Goal: Check status: Check status

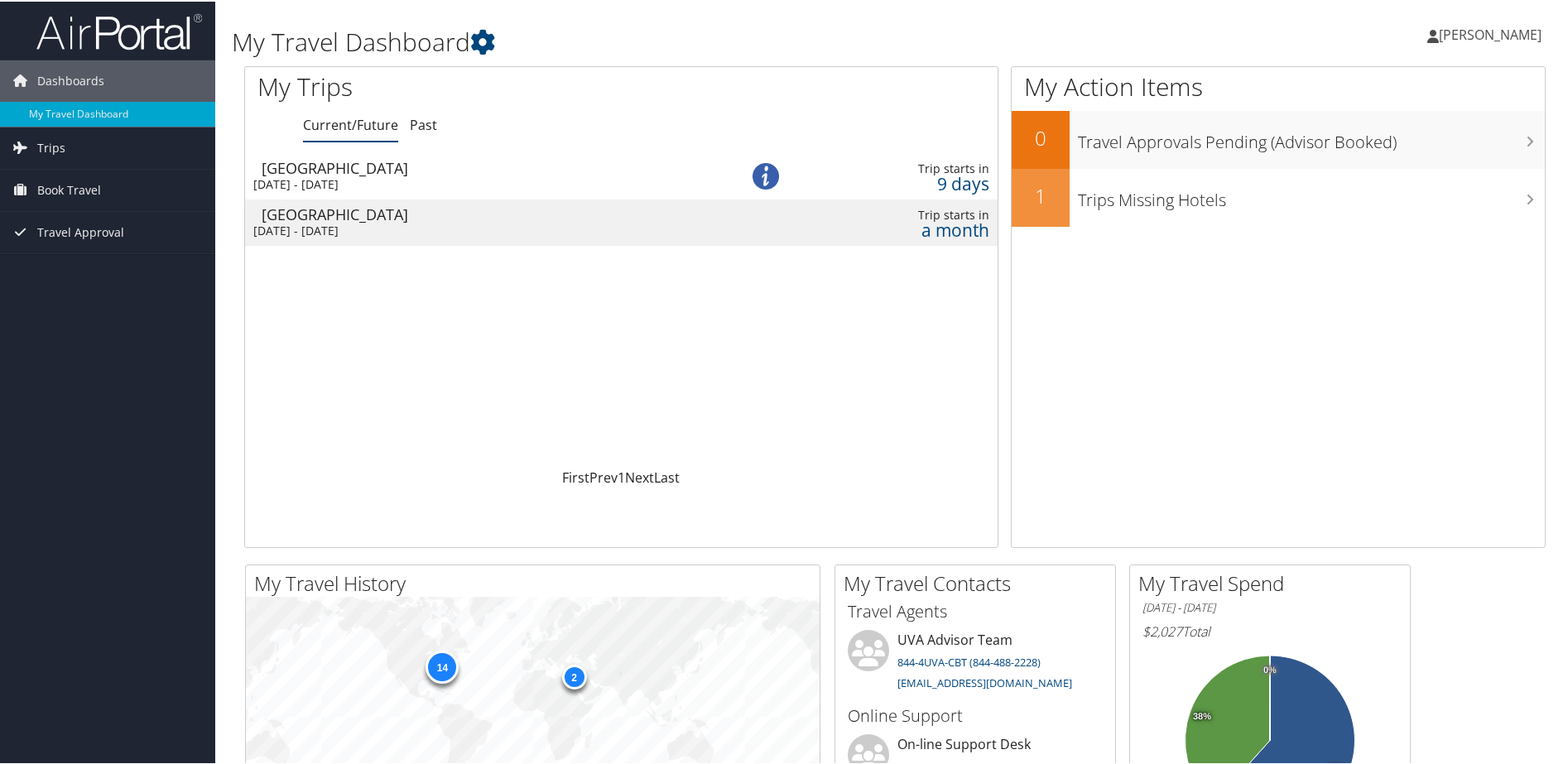
click at [514, 176] on div "[DATE] - [DATE]" at bounding box center [475, 182] width 443 height 15
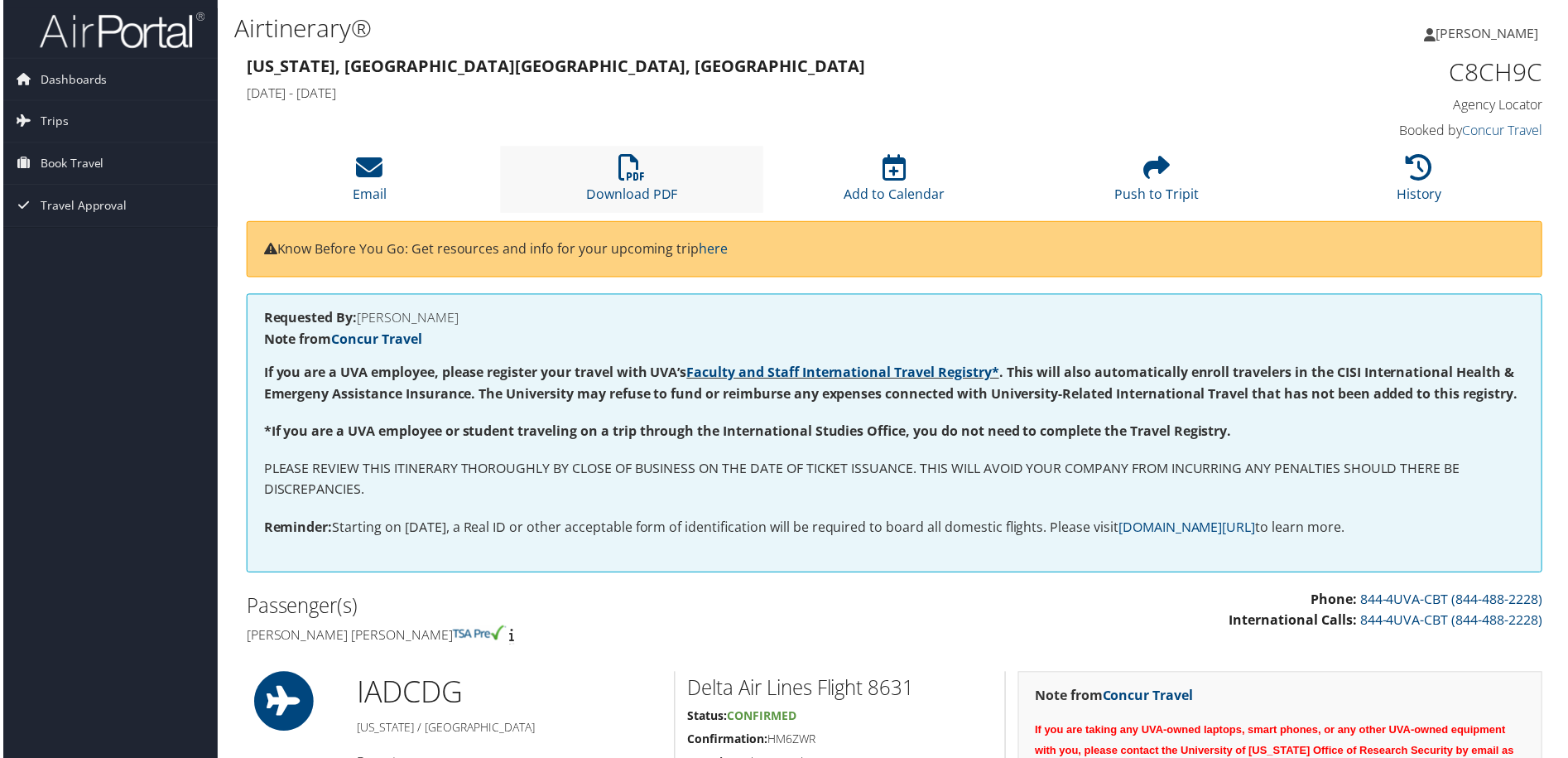
click at [659, 171] on li "Download PDF" at bounding box center [631, 180] width 264 height 67
click at [682, 106] on div "[US_STATE], [GEOGRAPHIC_DATA] [GEOGRAPHIC_DATA], [GEOGRAPHIC_DATA] [DATE] - [DA…" at bounding box center [728, 80] width 995 height 58
click at [88, 82] on span "Dashboards" at bounding box center [70, 79] width 67 height 41
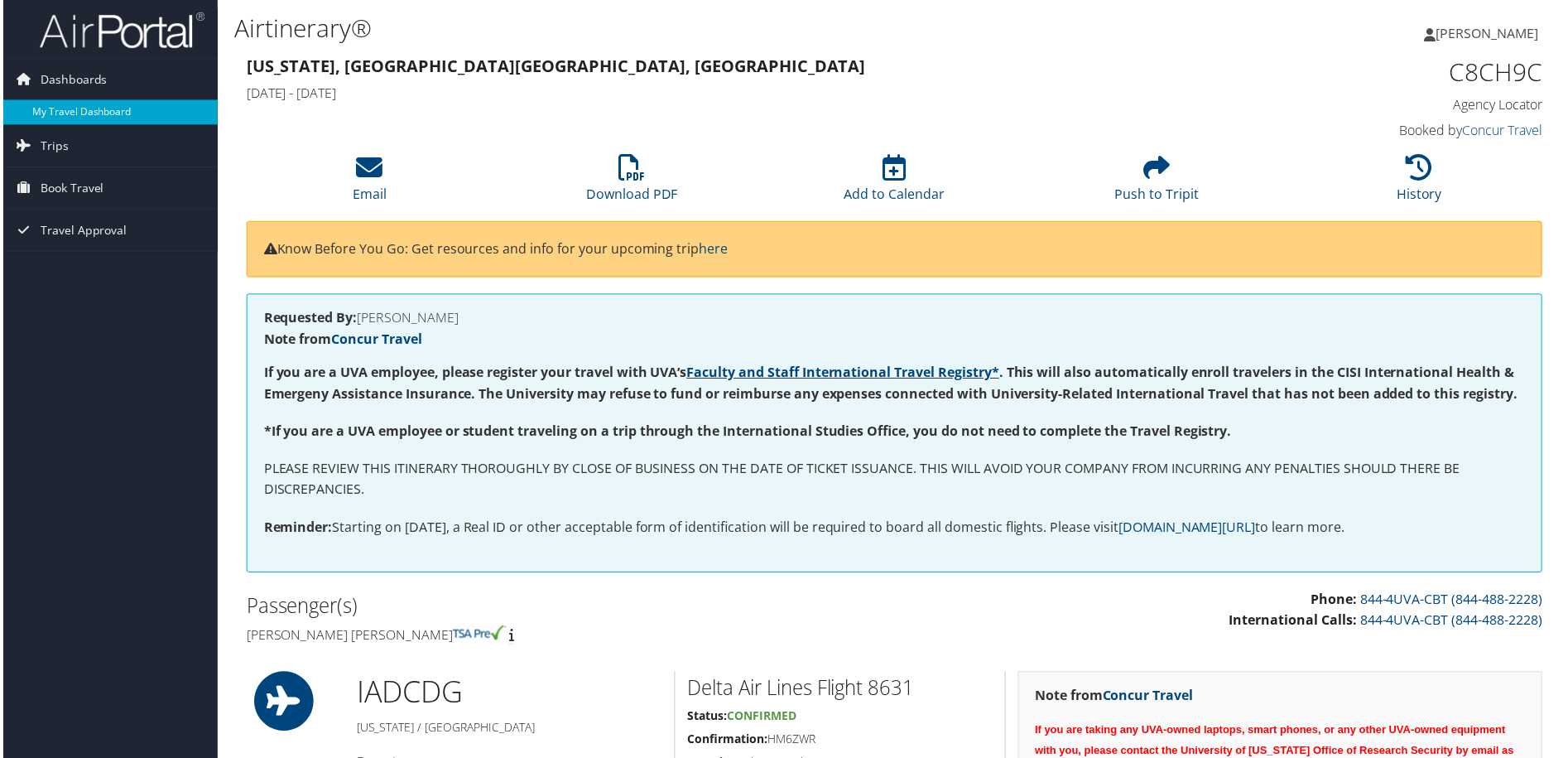
click at [73, 115] on link "My Travel Dashboard" at bounding box center [107, 112] width 215 height 24
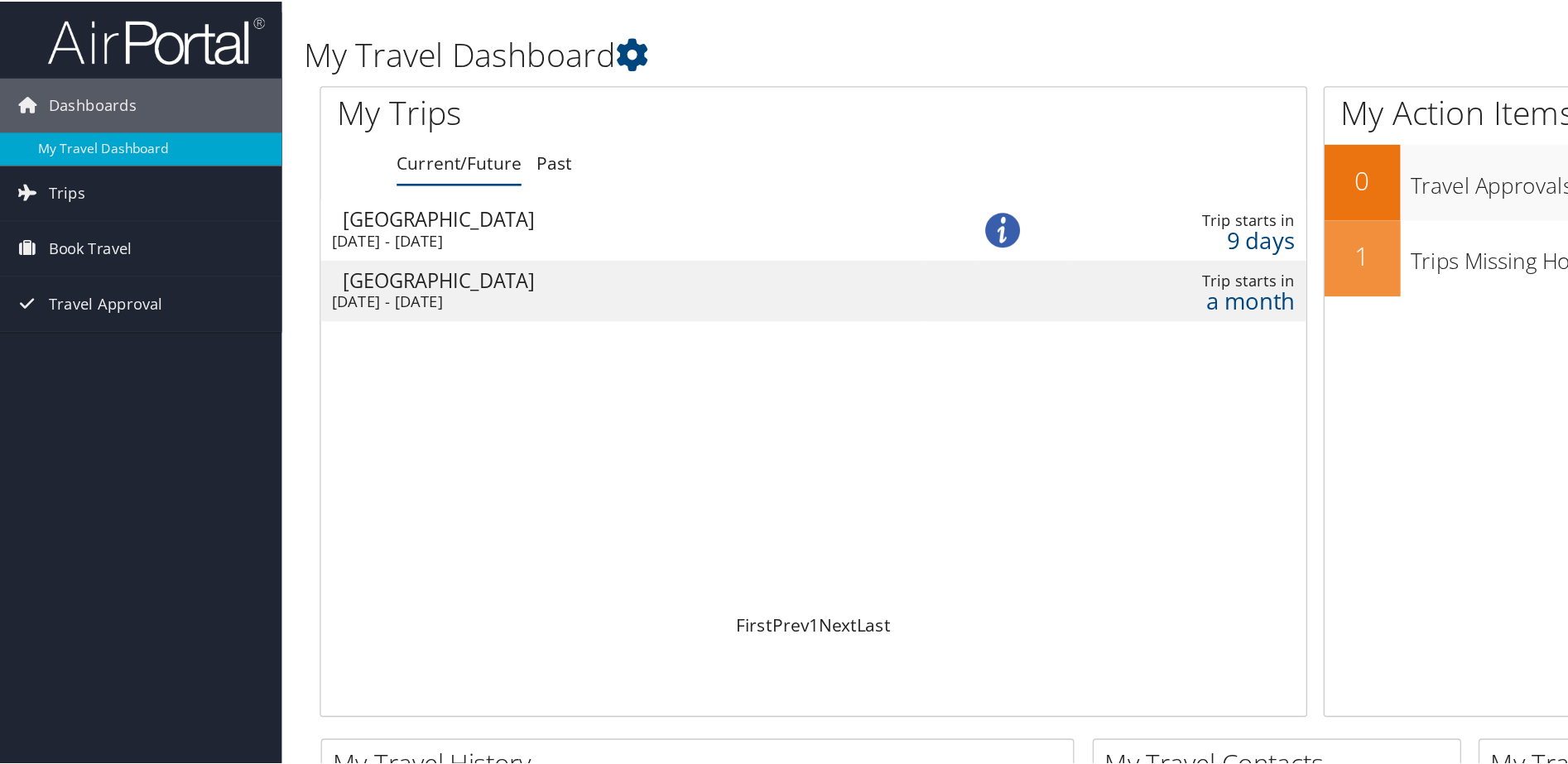
click at [389, 221] on div "[DATE] - [DATE]" at bounding box center [475, 228] width 443 height 15
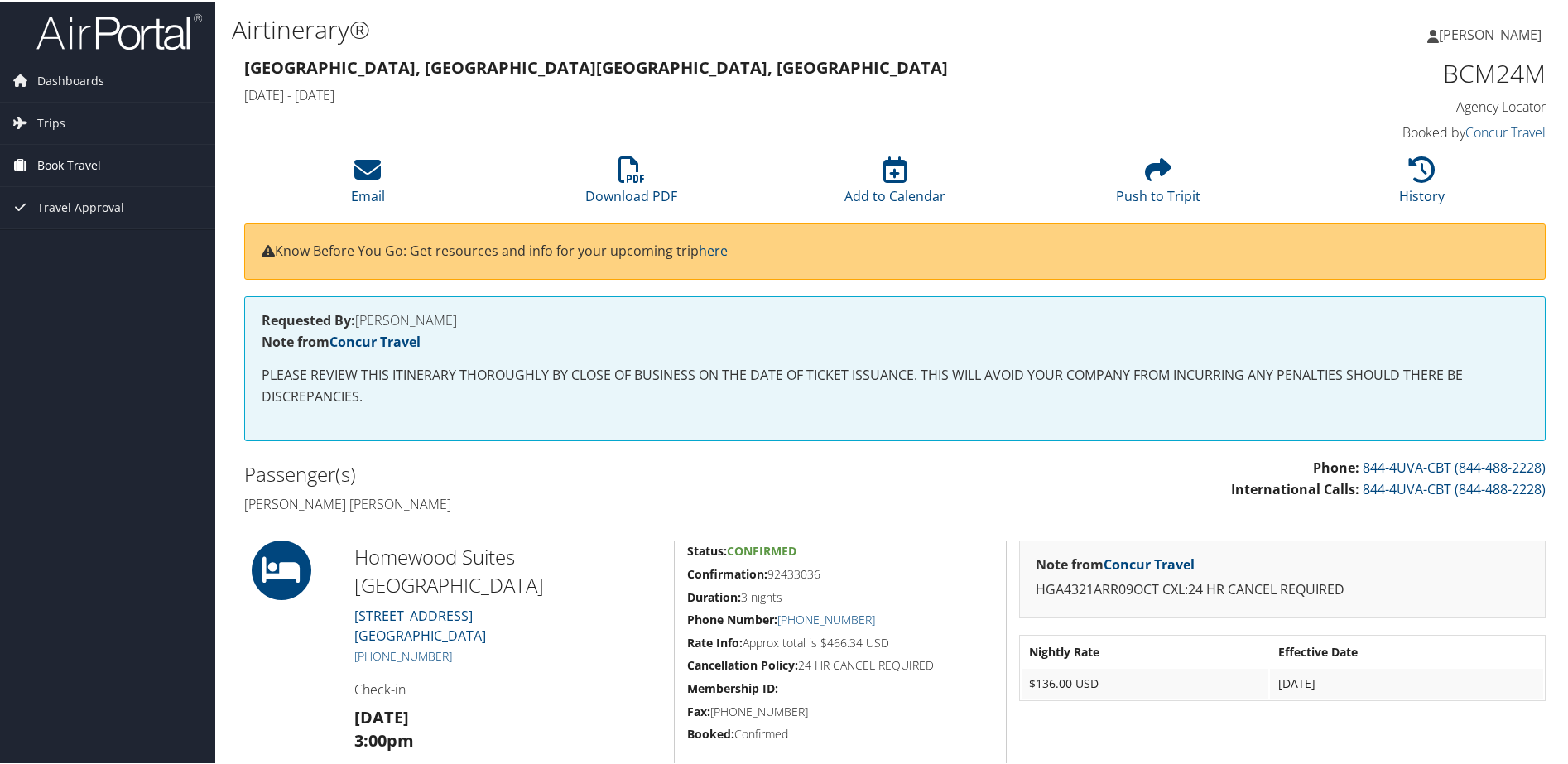
click at [60, 164] on span "Book Travel" at bounding box center [68, 164] width 63 height 41
click at [68, 249] on link "Book/Manage Online Trips" at bounding box center [107, 246] width 215 height 24
